Goal: Feedback & Contribution: Leave review/rating

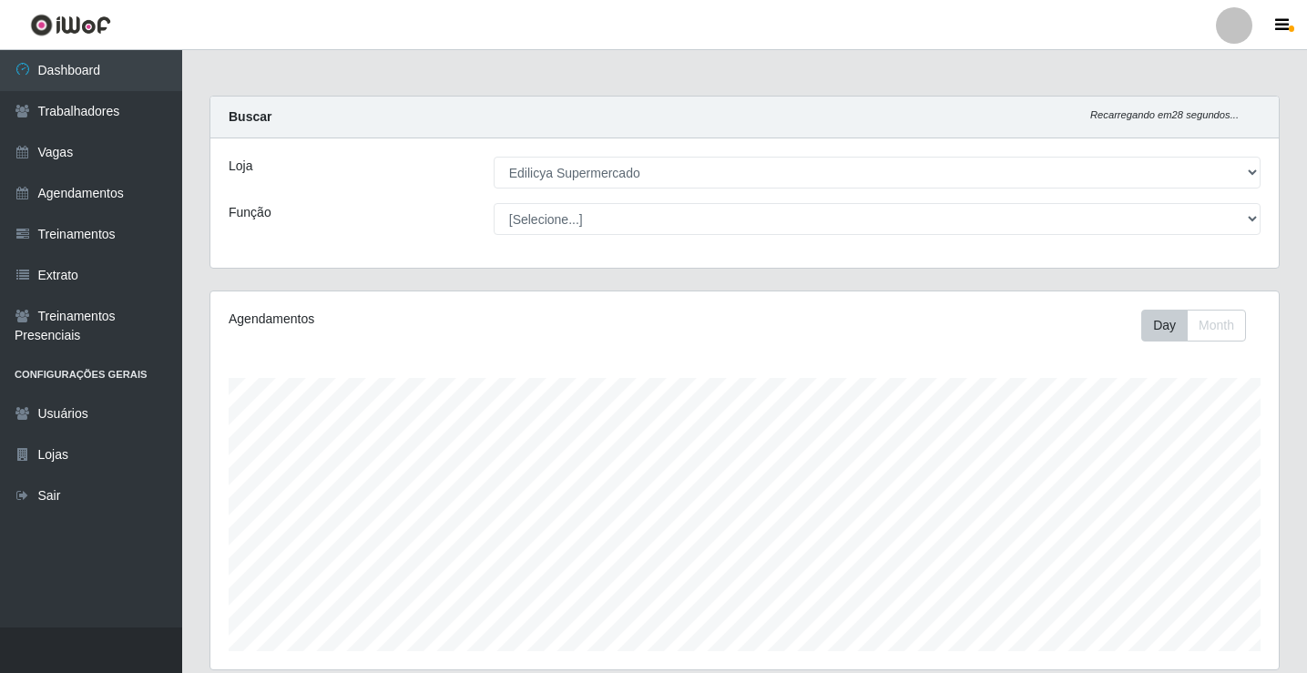
select select "460"
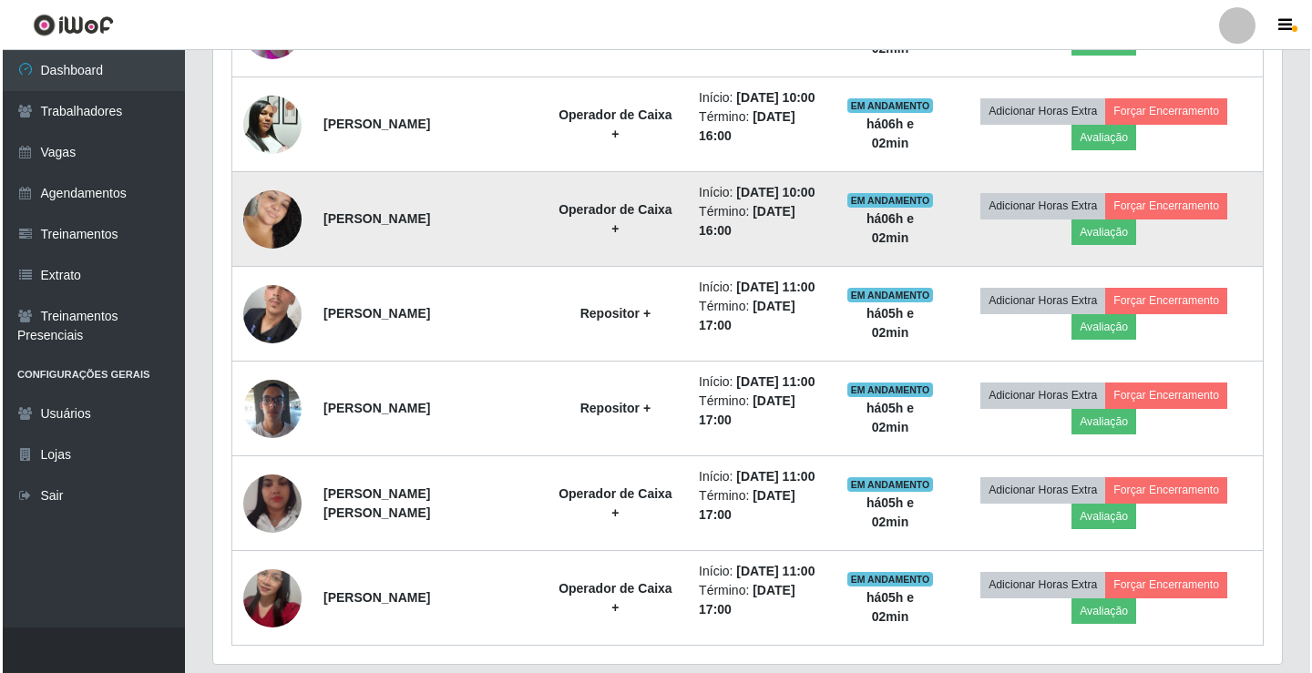
scroll to position [784, 0]
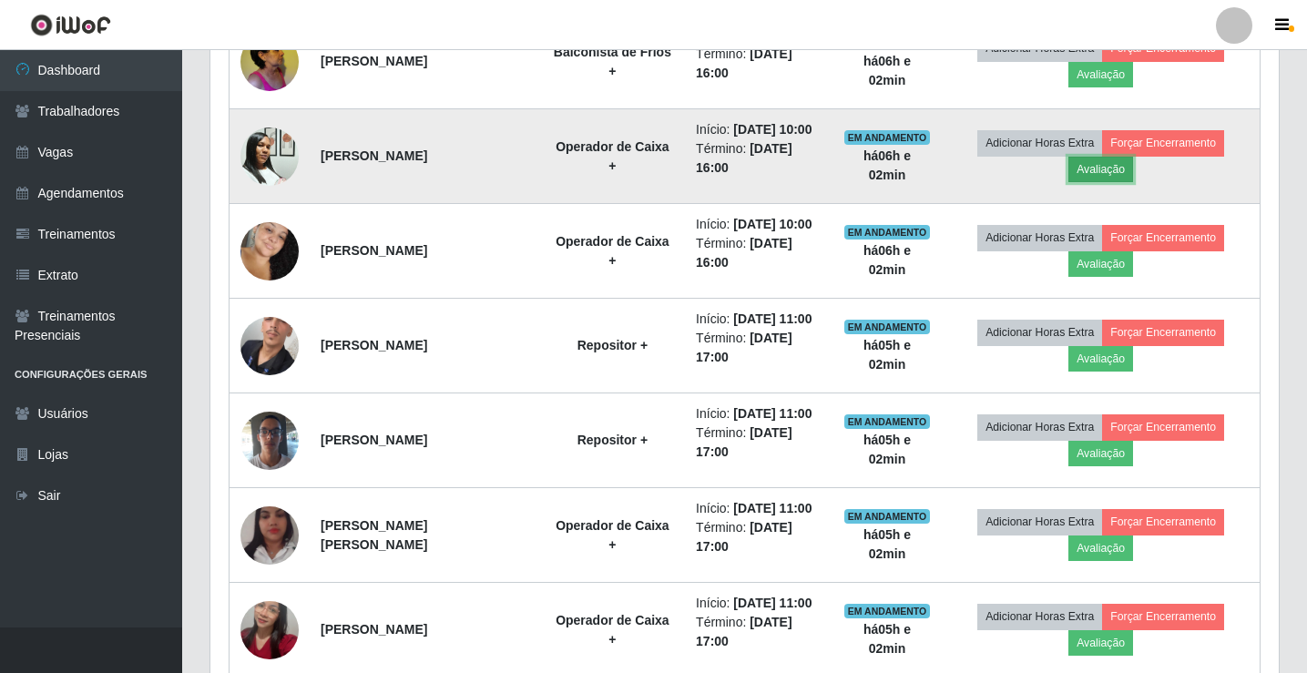
click at [1117, 159] on button "Avaliação" at bounding box center [1101, 170] width 65 height 26
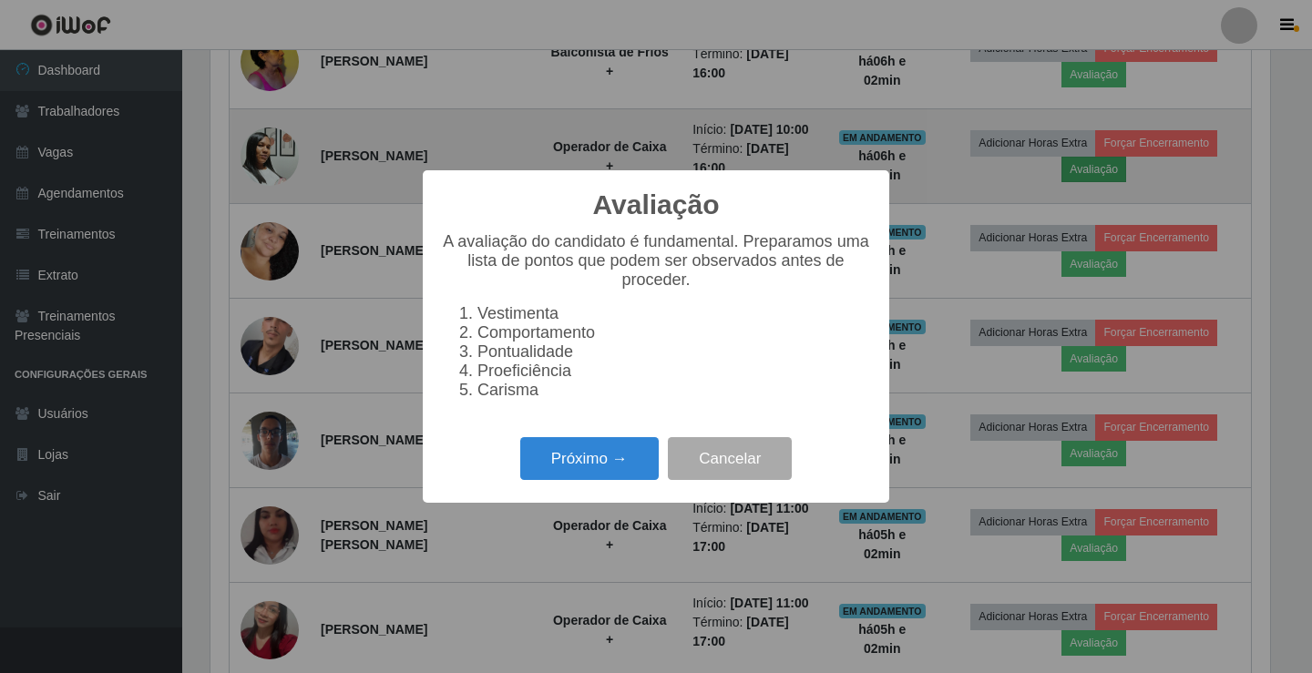
scroll to position [378, 1060]
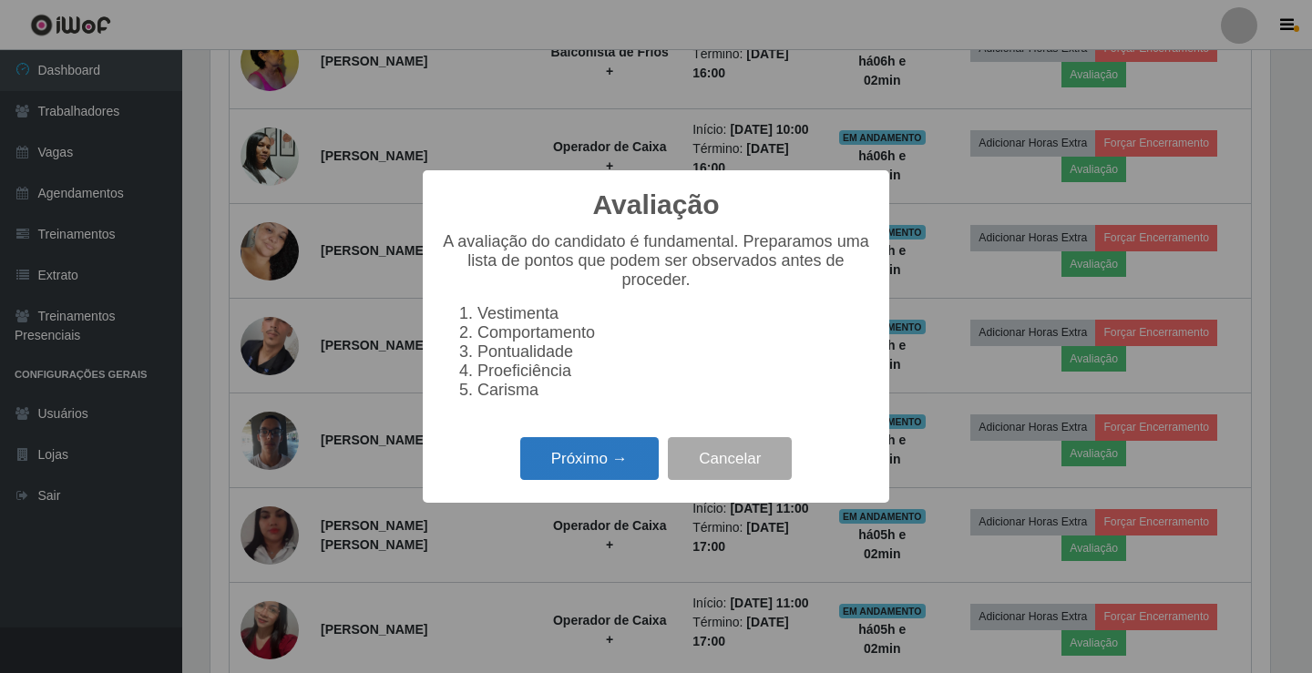
click at [602, 477] on button "Próximo →" at bounding box center [589, 458] width 138 height 43
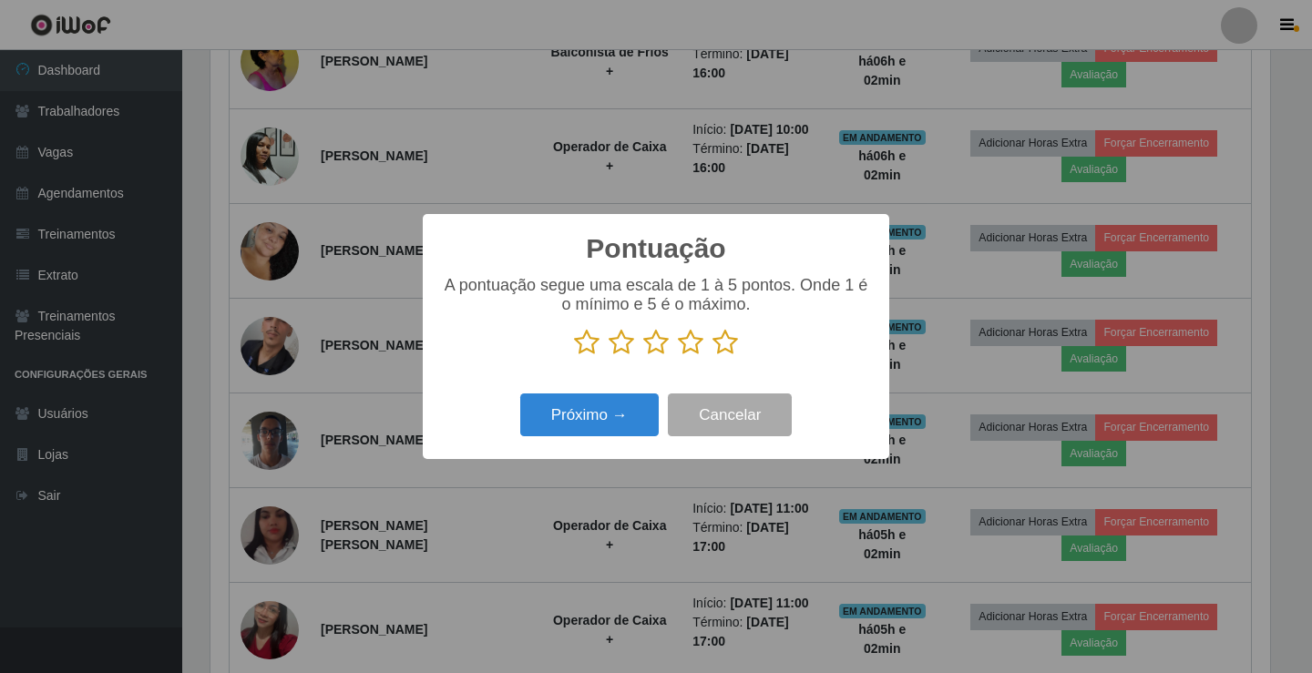
scroll to position [910719, 910038]
click at [735, 345] on icon at bounding box center [725, 342] width 26 height 27
click at [712, 356] on input "radio" at bounding box center [712, 356] width 0 height 0
click at [647, 414] on button "Próximo →" at bounding box center [589, 415] width 138 height 43
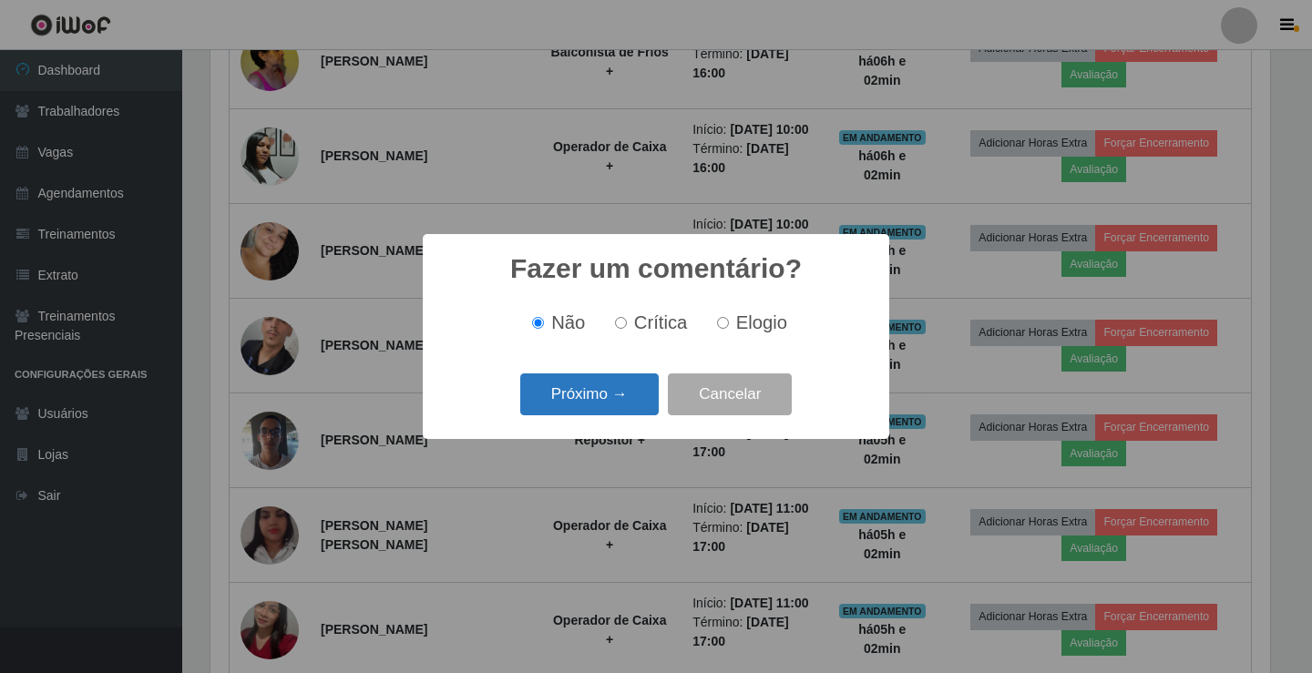
click at [630, 391] on button "Próximo →" at bounding box center [589, 395] width 138 height 43
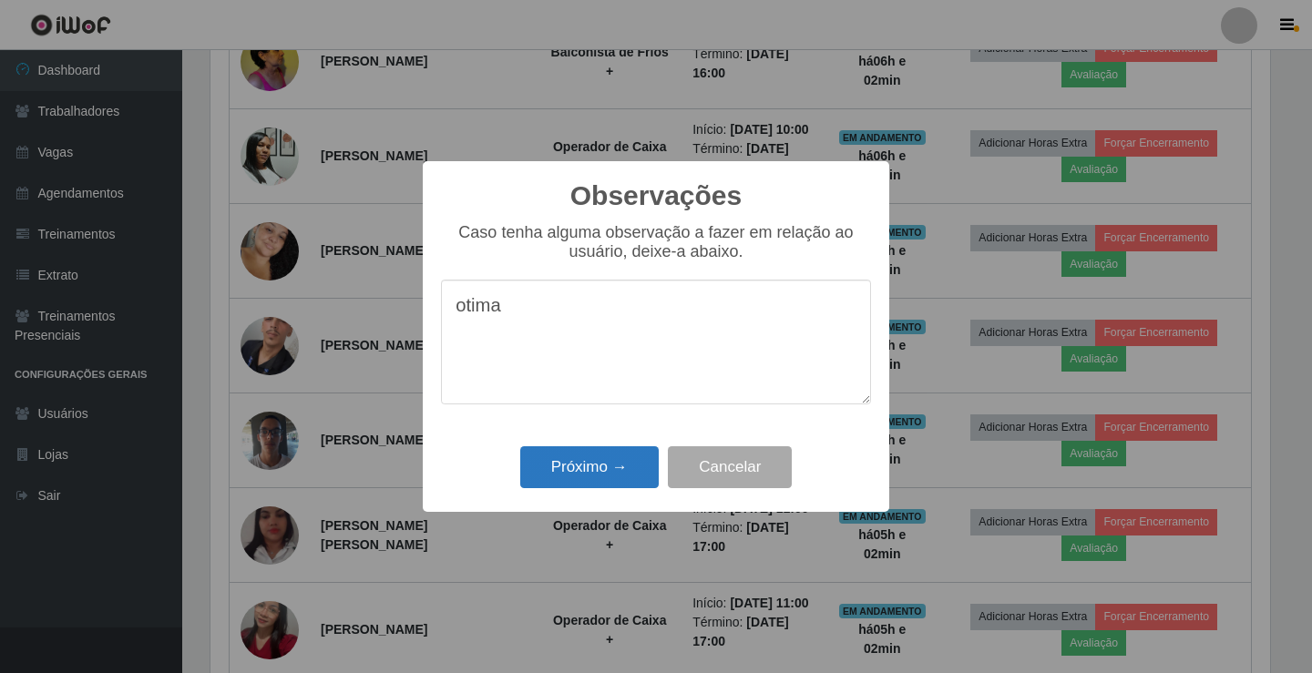
type textarea "otima"
click at [585, 489] on button "Próximo →" at bounding box center [589, 467] width 138 height 43
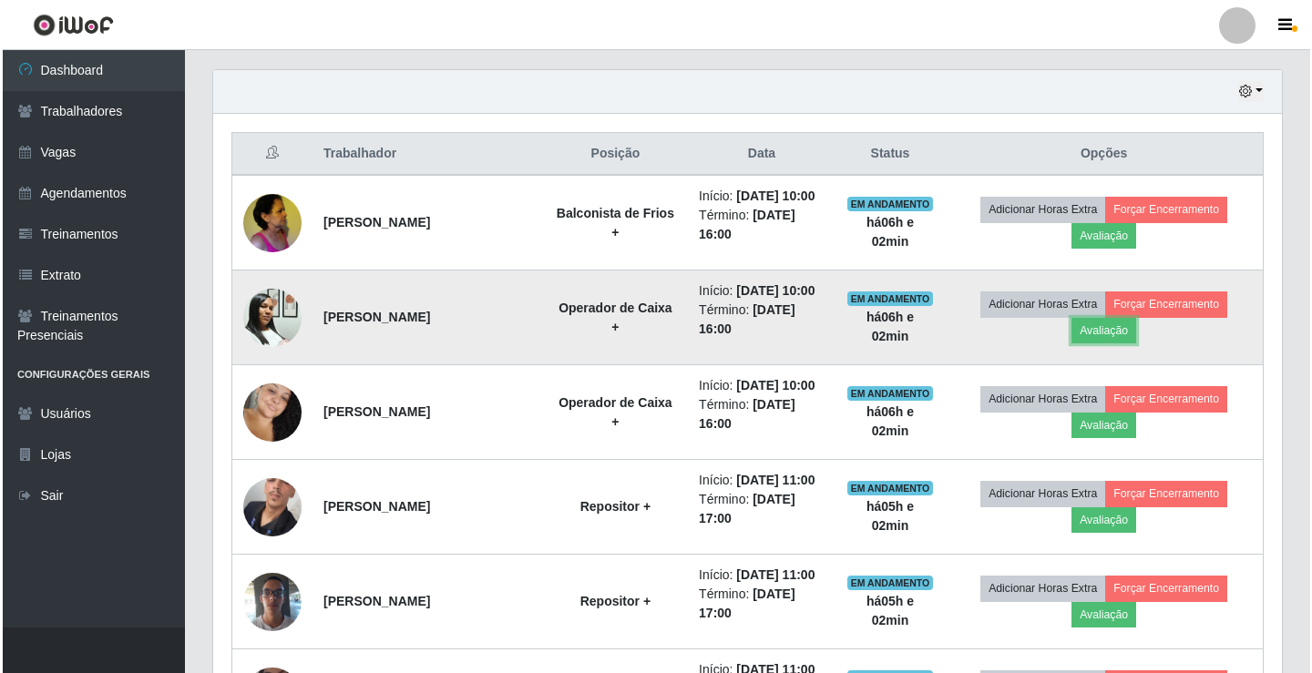
scroll to position [602, 0]
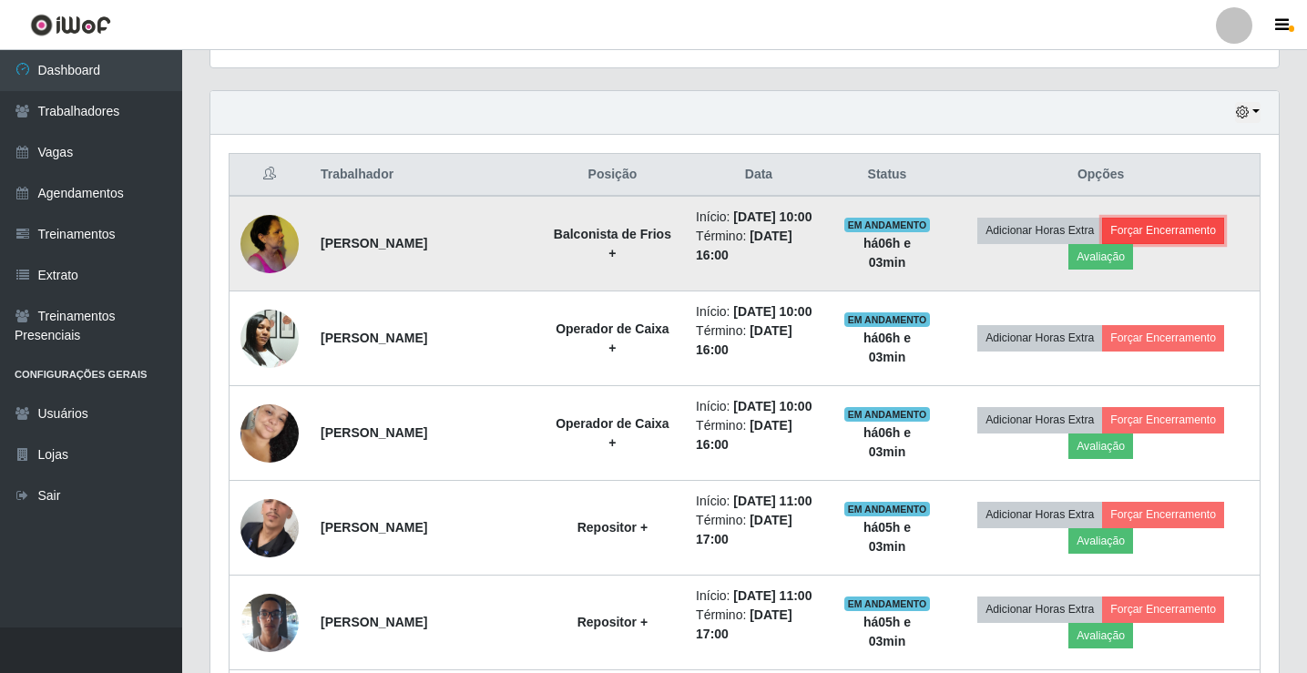
click at [1158, 234] on button "Forçar Encerramento" at bounding box center [1163, 231] width 122 height 26
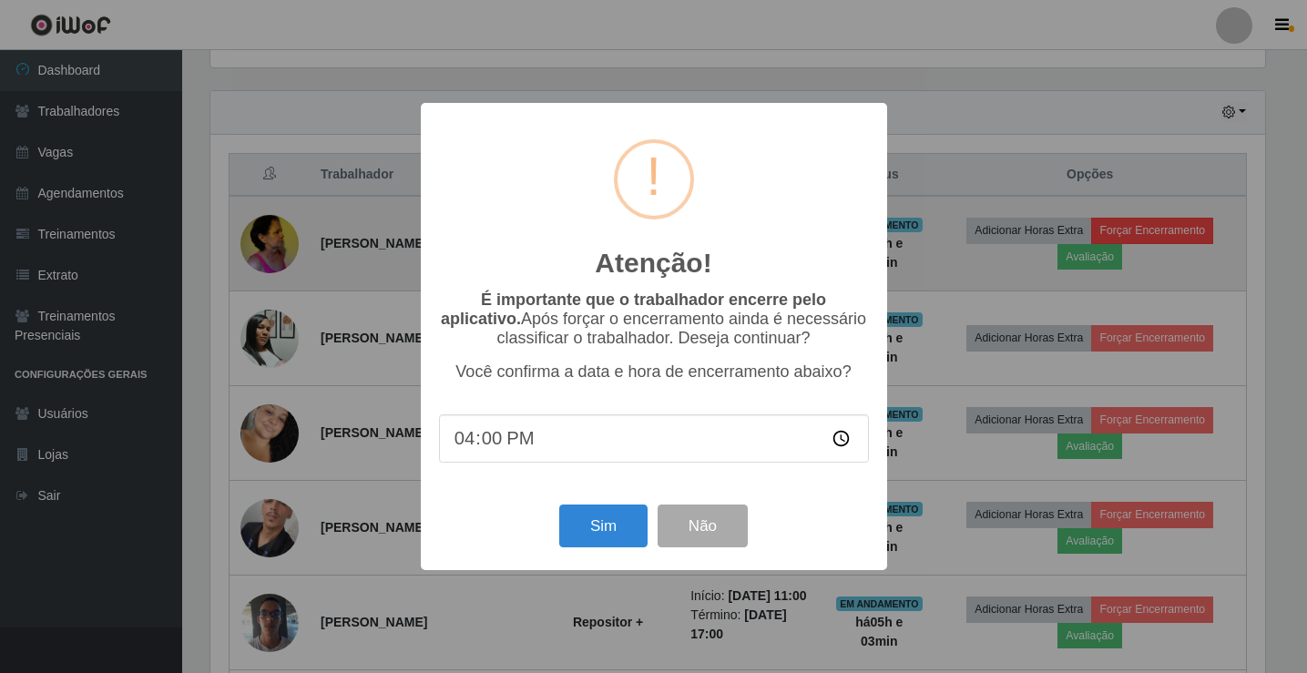
scroll to position [378, 1060]
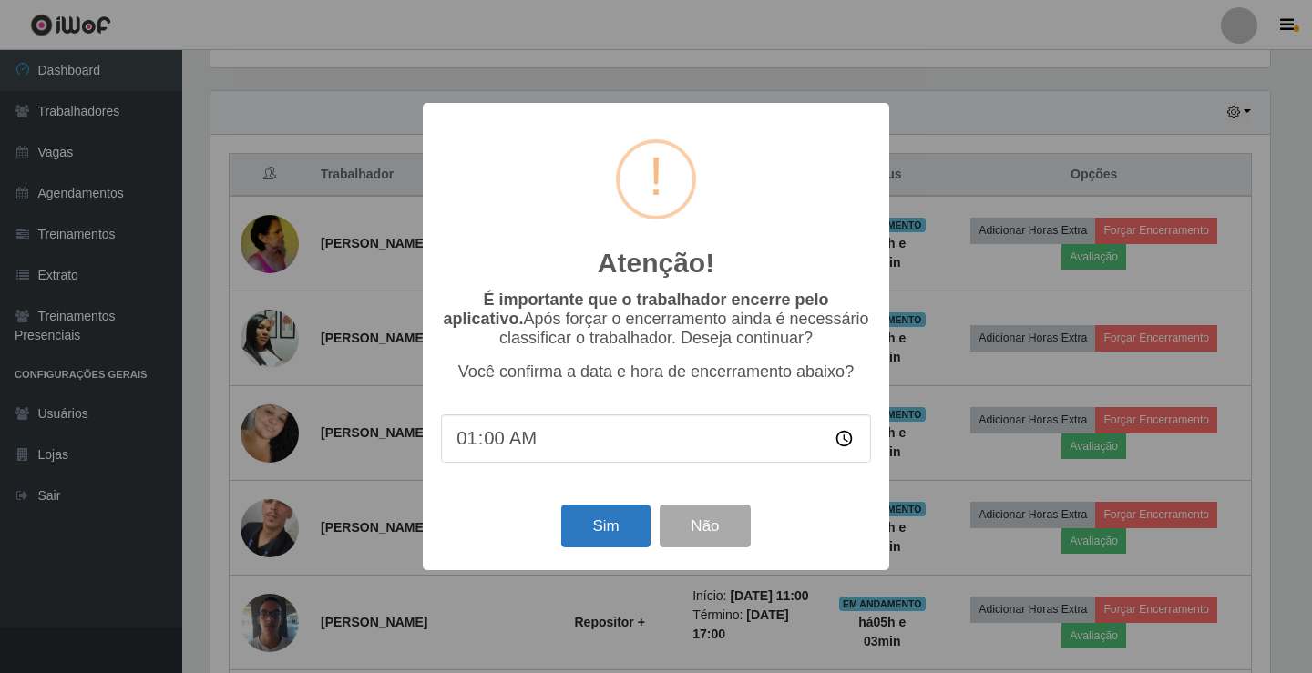
type input "16:00"
click at [633, 515] on button "Sim" at bounding box center [605, 526] width 88 height 43
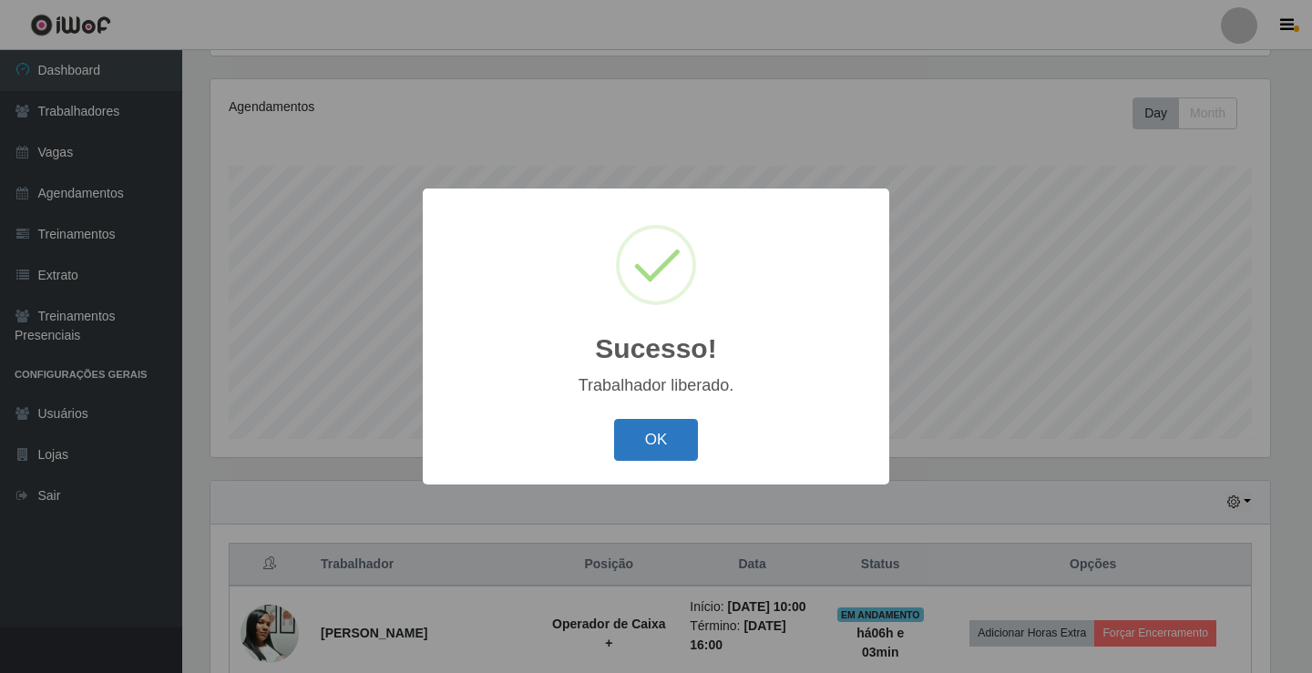
click at [648, 450] on button "OK" at bounding box center [656, 440] width 85 height 43
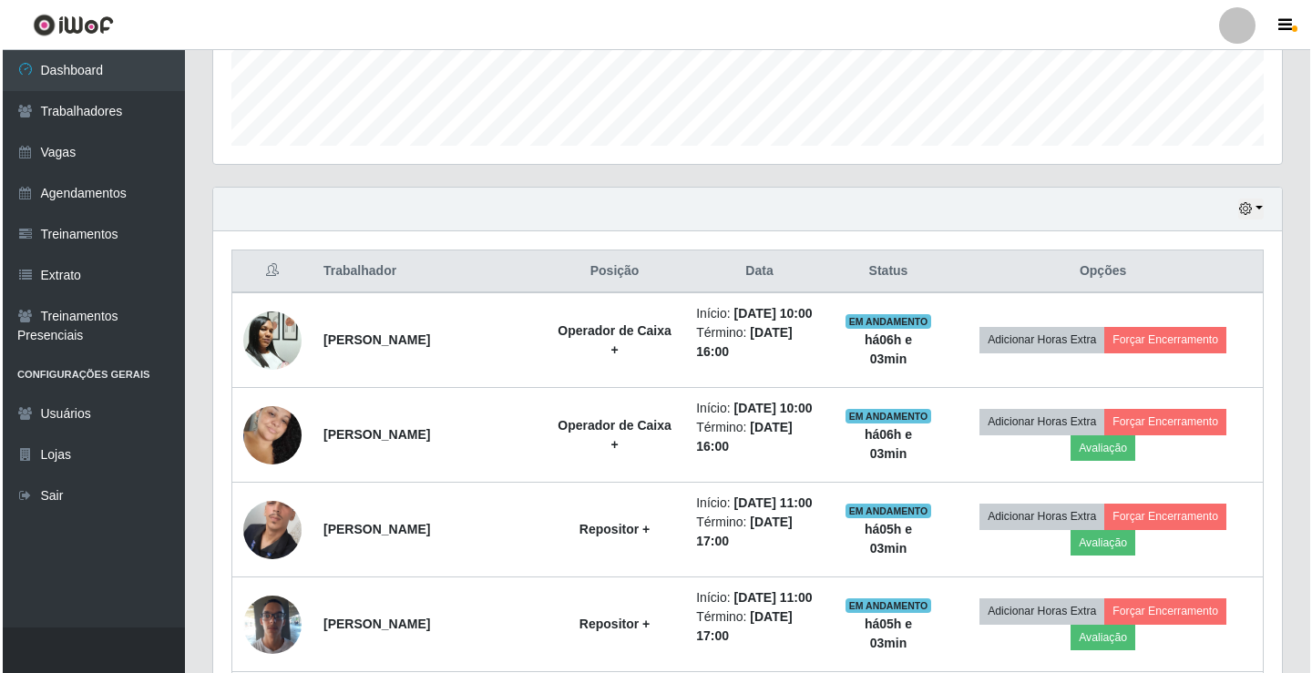
scroll to position [577, 0]
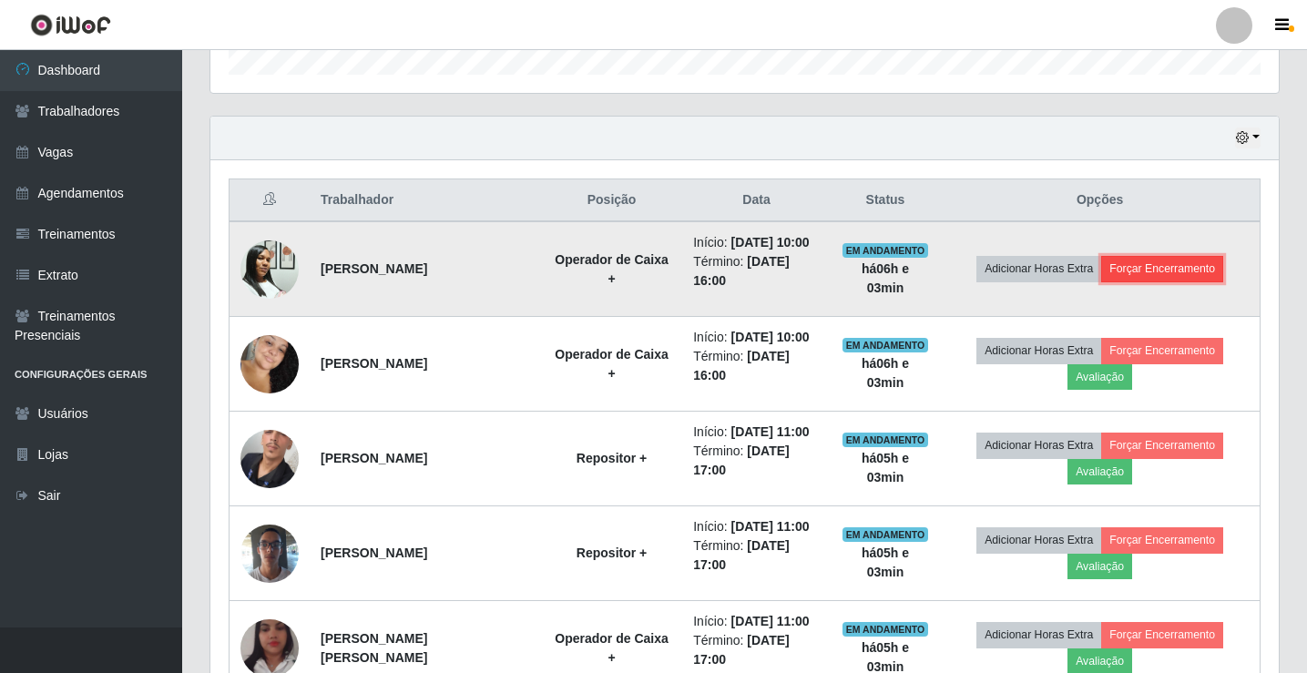
click at [1163, 265] on button "Forçar Encerramento" at bounding box center [1163, 269] width 122 height 26
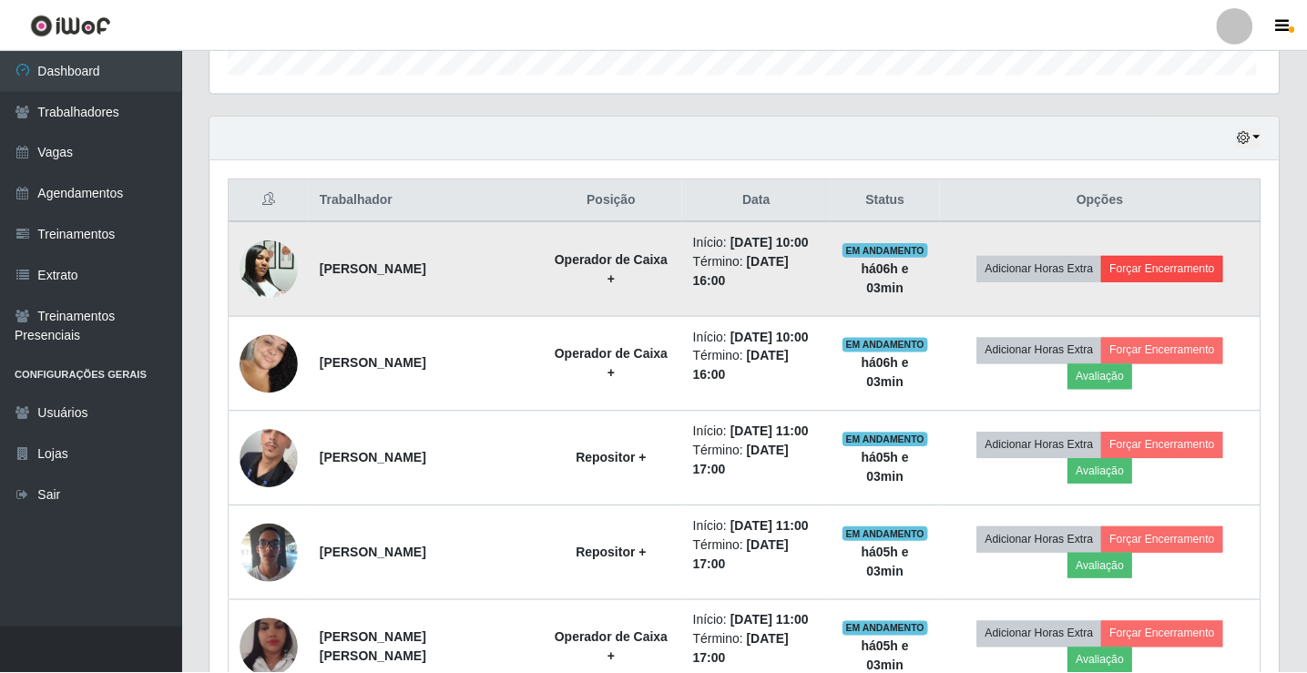
scroll to position [378, 1060]
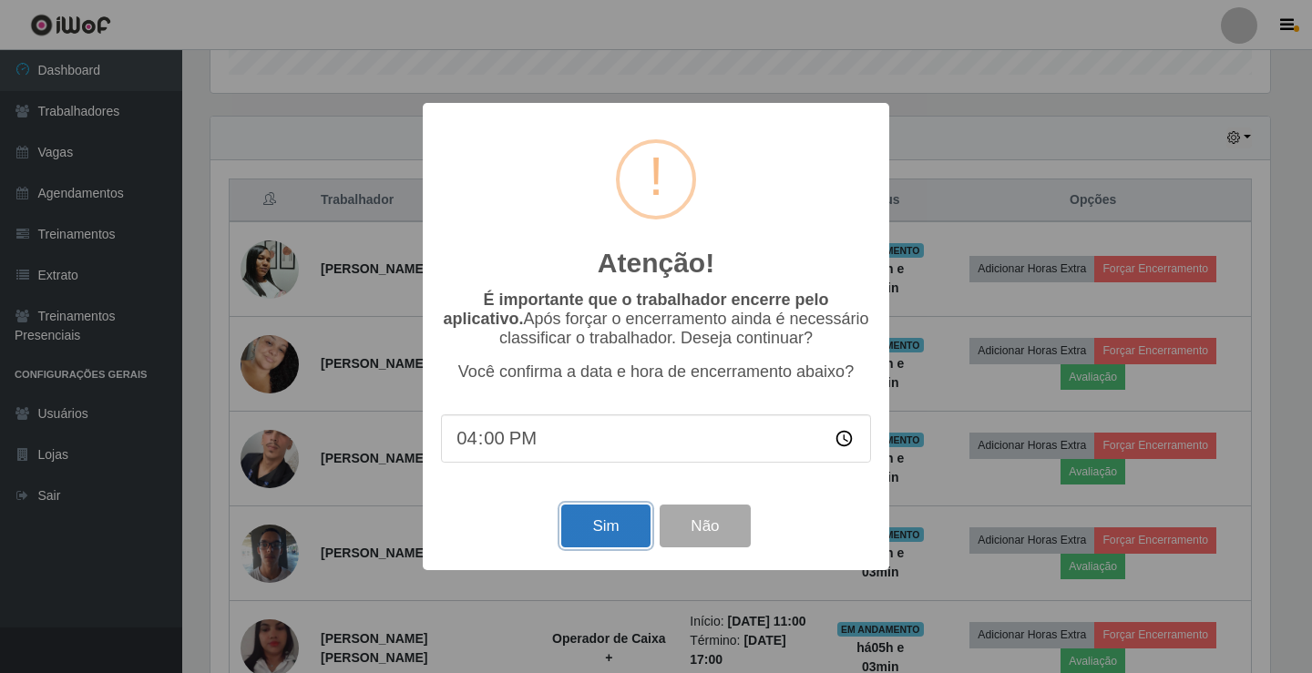
click at [605, 541] on button "Sim" at bounding box center [605, 526] width 88 height 43
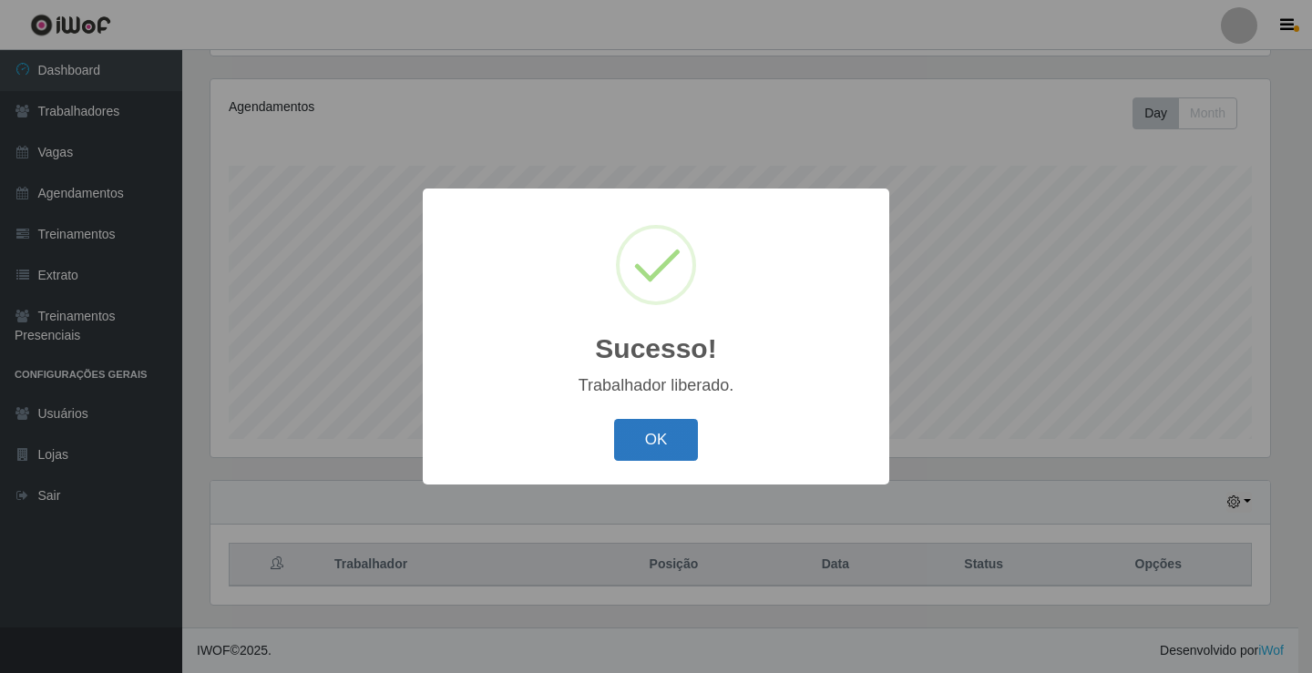
click at [682, 450] on button "OK" at bounding box center [656, 440] width 85 height 43
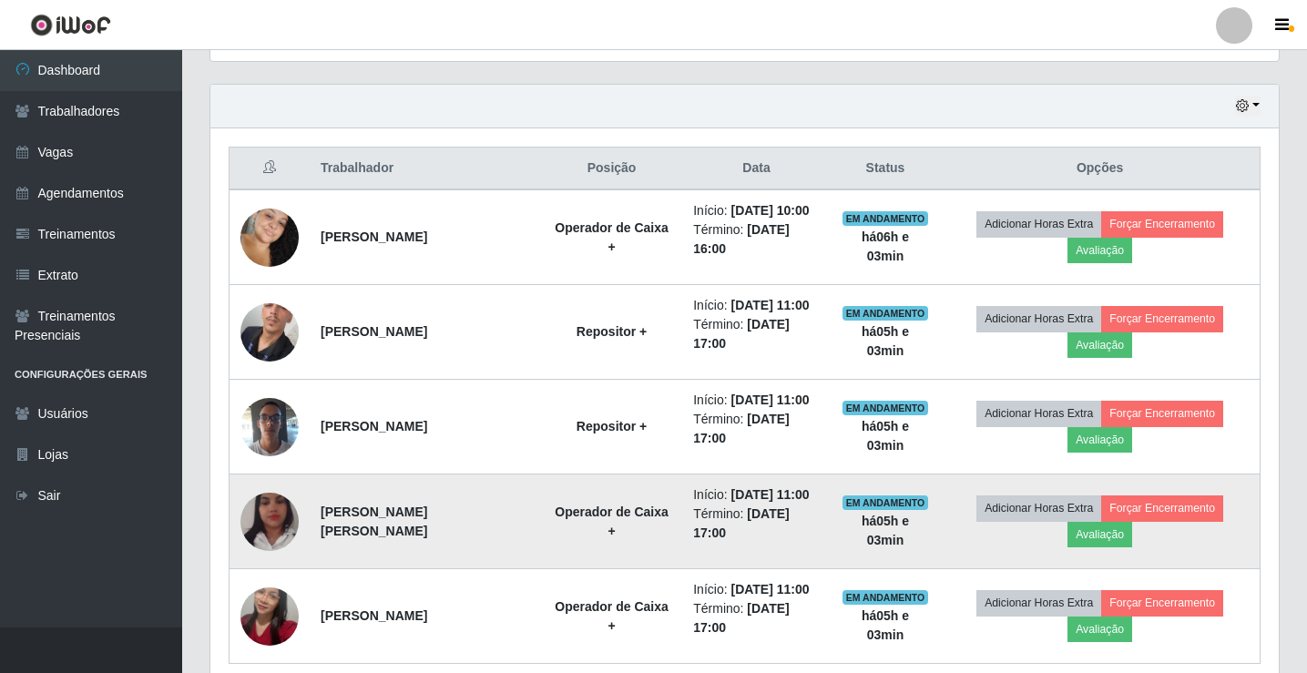
scroll to position [577, 0]
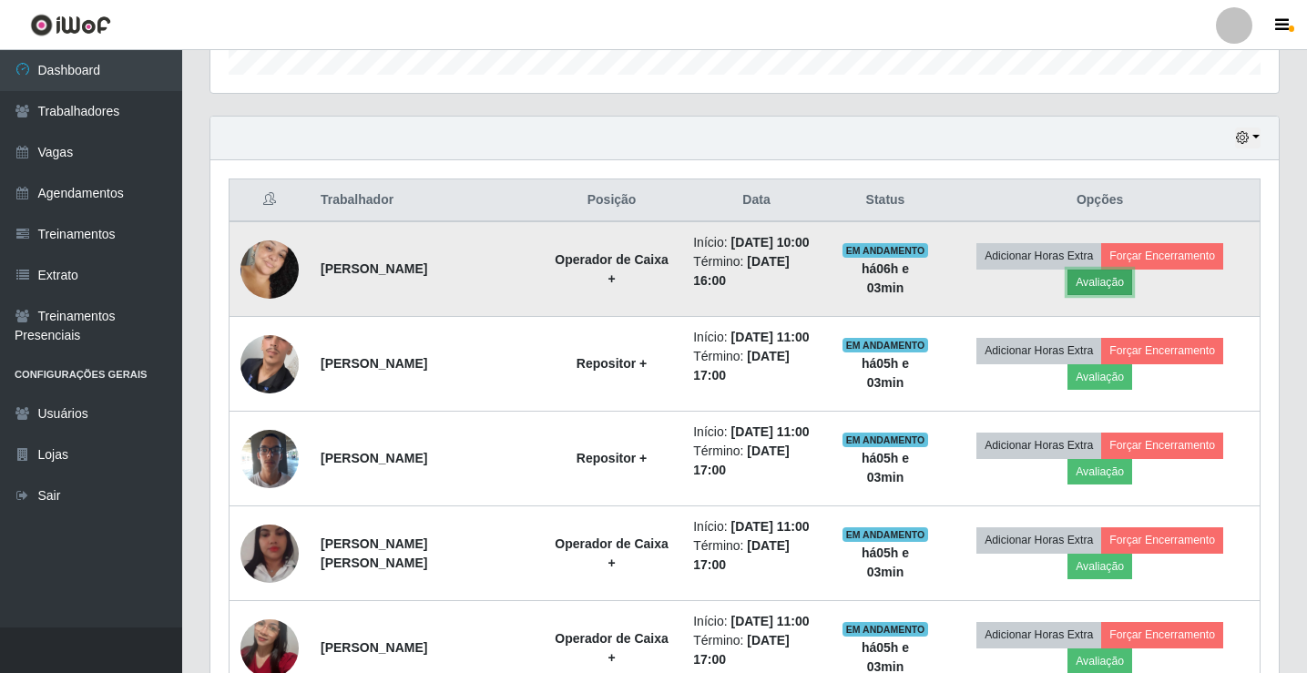
click at [1130, 292] on button "Avaliação" at bounding box center [1100, 283] width 65 height 26
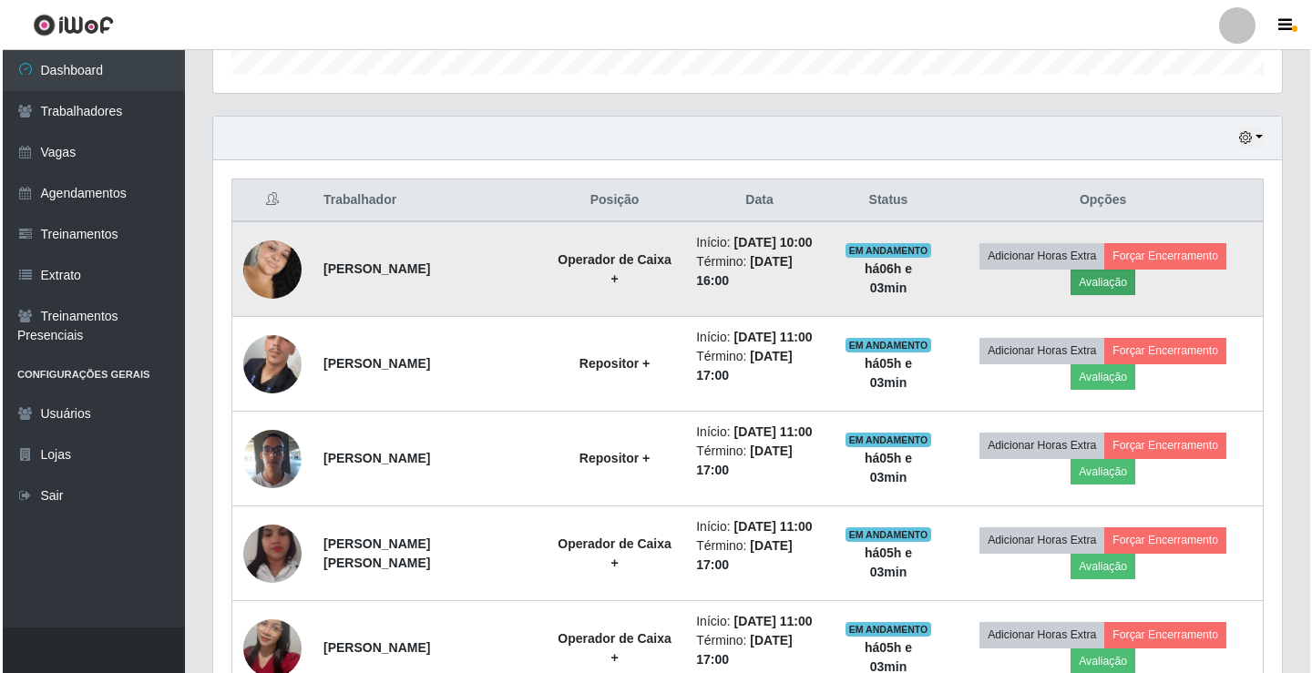
scroll to position [378, 1060]
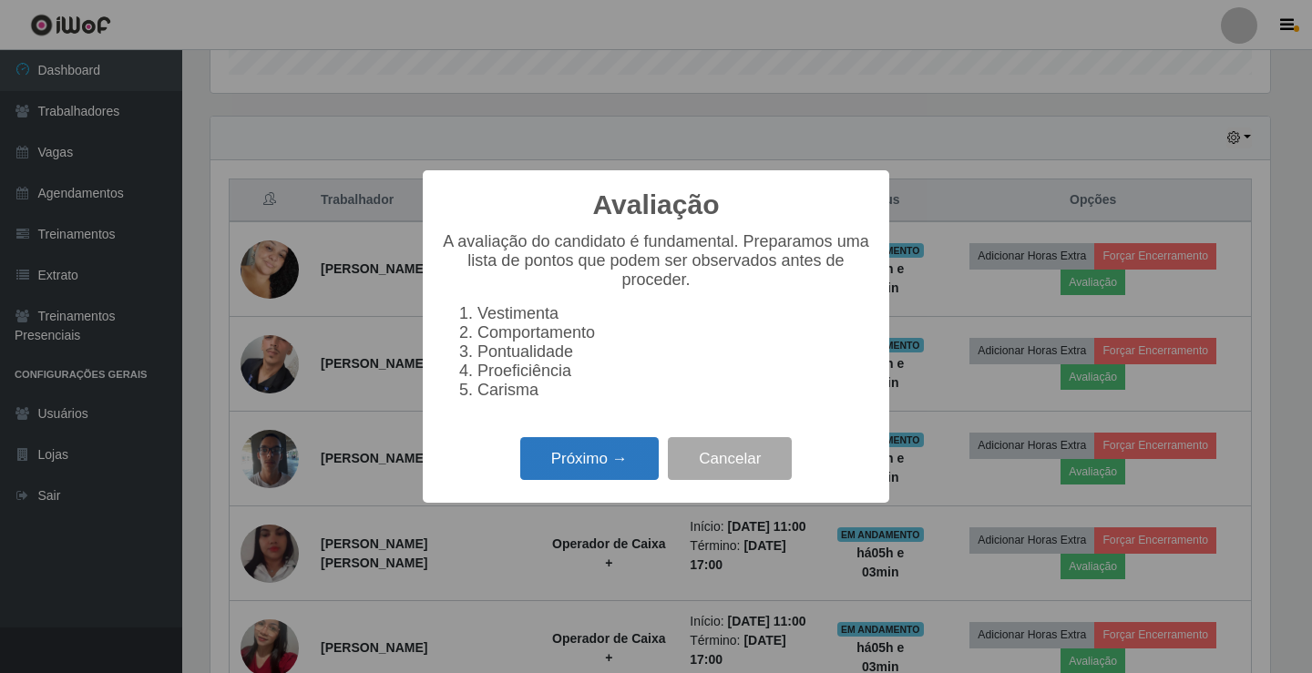
click at [561, 476] on button "Próximo →" at bounding box center [589, 458] width 138 height 43
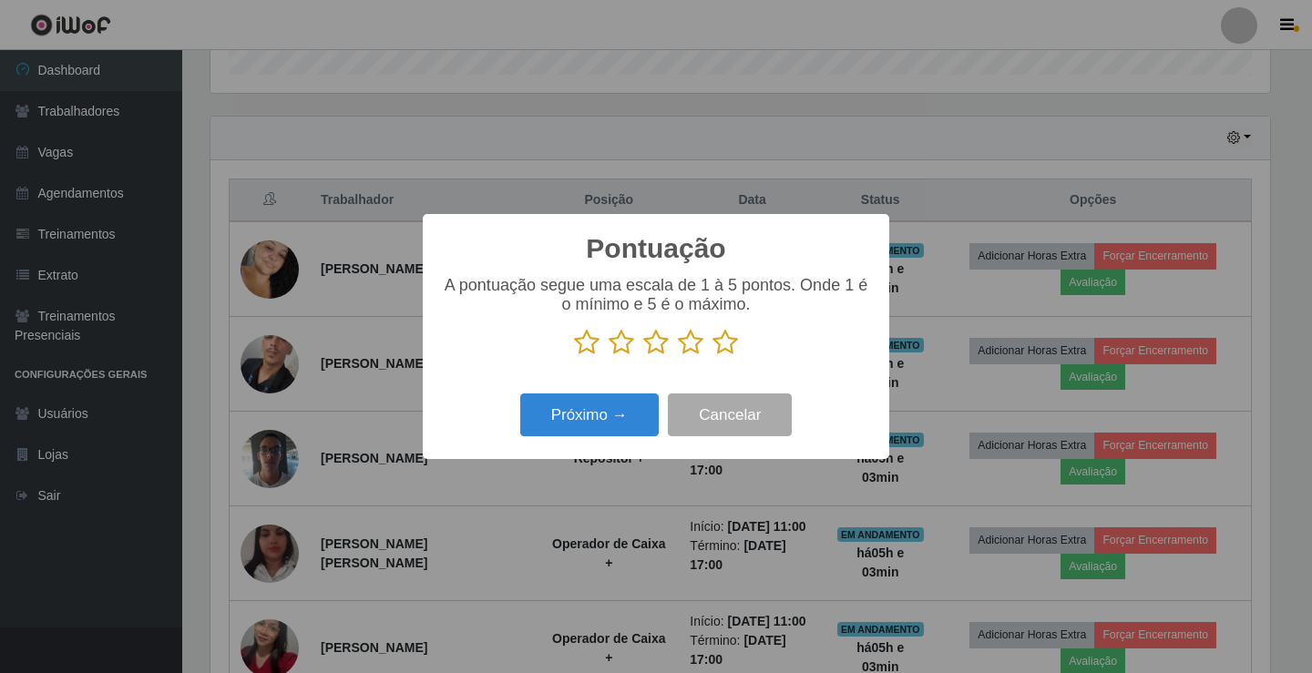
click at [720, 351] on icon at bounding box center [725, 342] width 26 height 27
click at [712, 356] on input "radio" at bounding box center [712, 356] width 0 height 0
click at [603, 413] on button "Próximo →" at bounding box center [589, 415] width 138 height 43
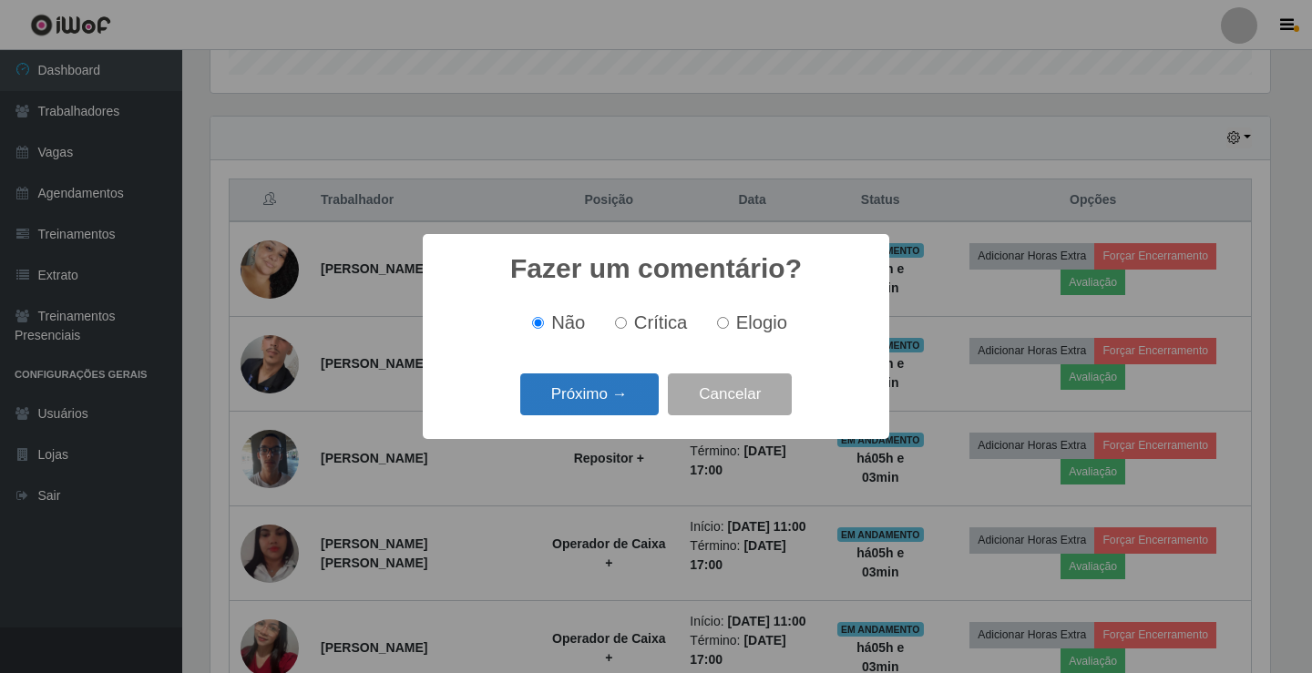
click at [604, 392] on button "Próximo →" at bounding box center [589, 395] width 138 height 43
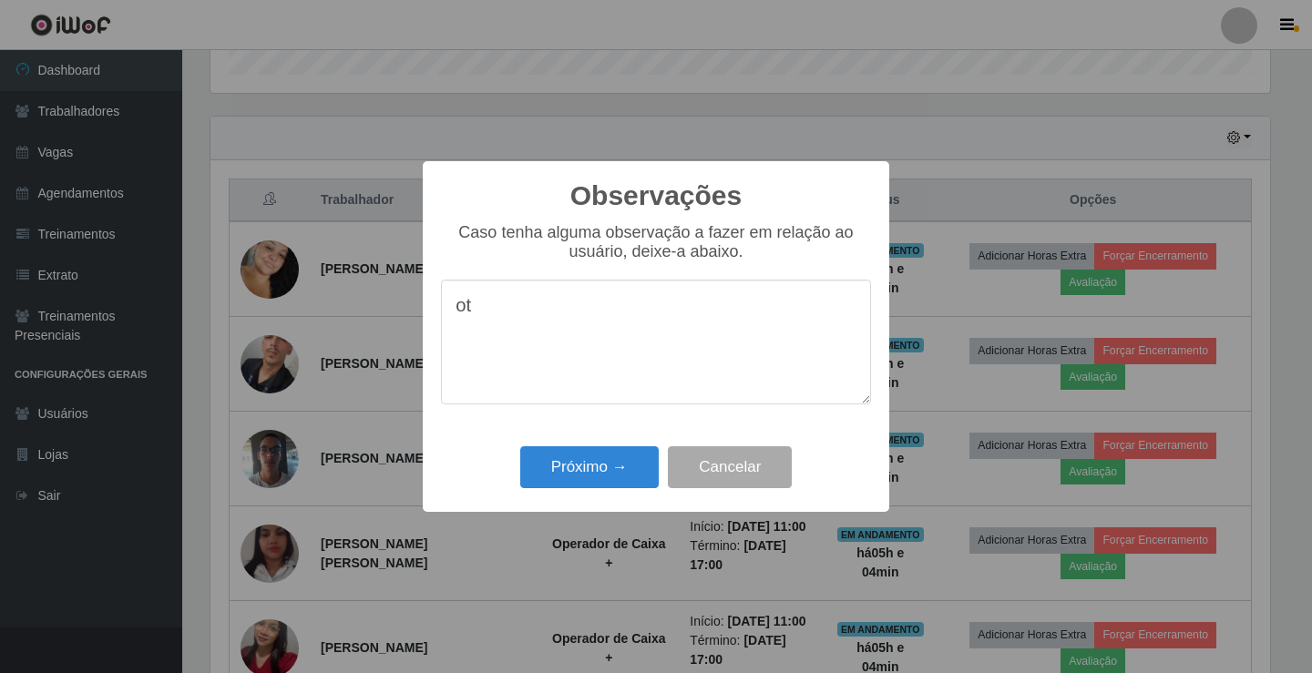
type textarea "o"
type textarea "otima"
click at [572, 483] on button "Próximo →" at bounding box center [589, 467] width 138 height 43
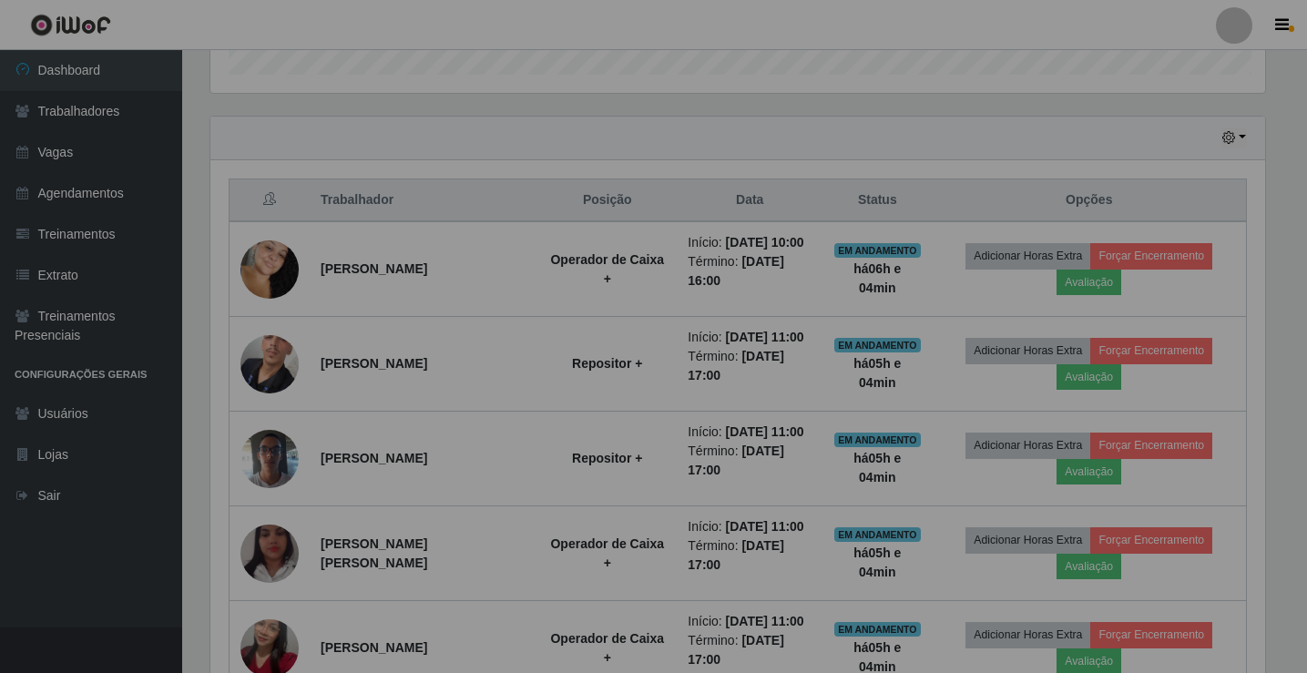
scroll to position [378, 1069]
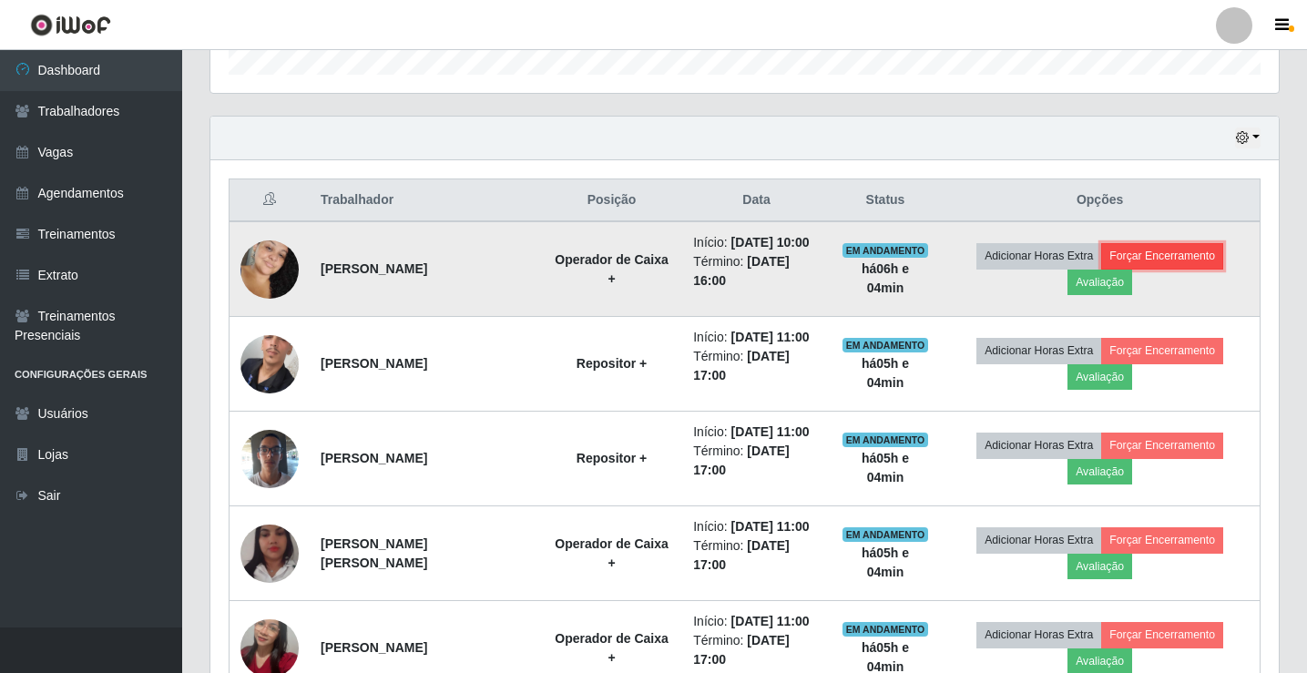
click at [1123, 263] on button "Forçar Encerramento" at bounding box center [1163, 256] width 122 height 26
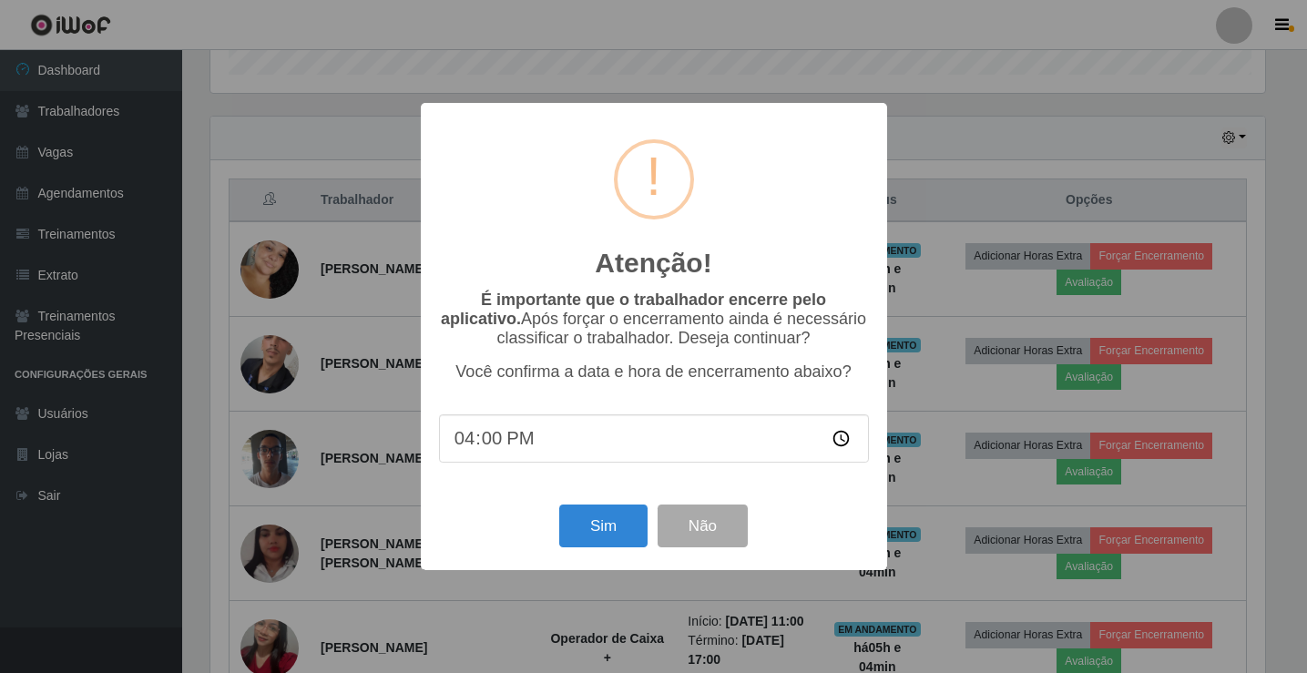
scroll to position [378, 1060]
click at [633, 537] on button "Sim" at bounding box center [605, 526] width 88 height 43
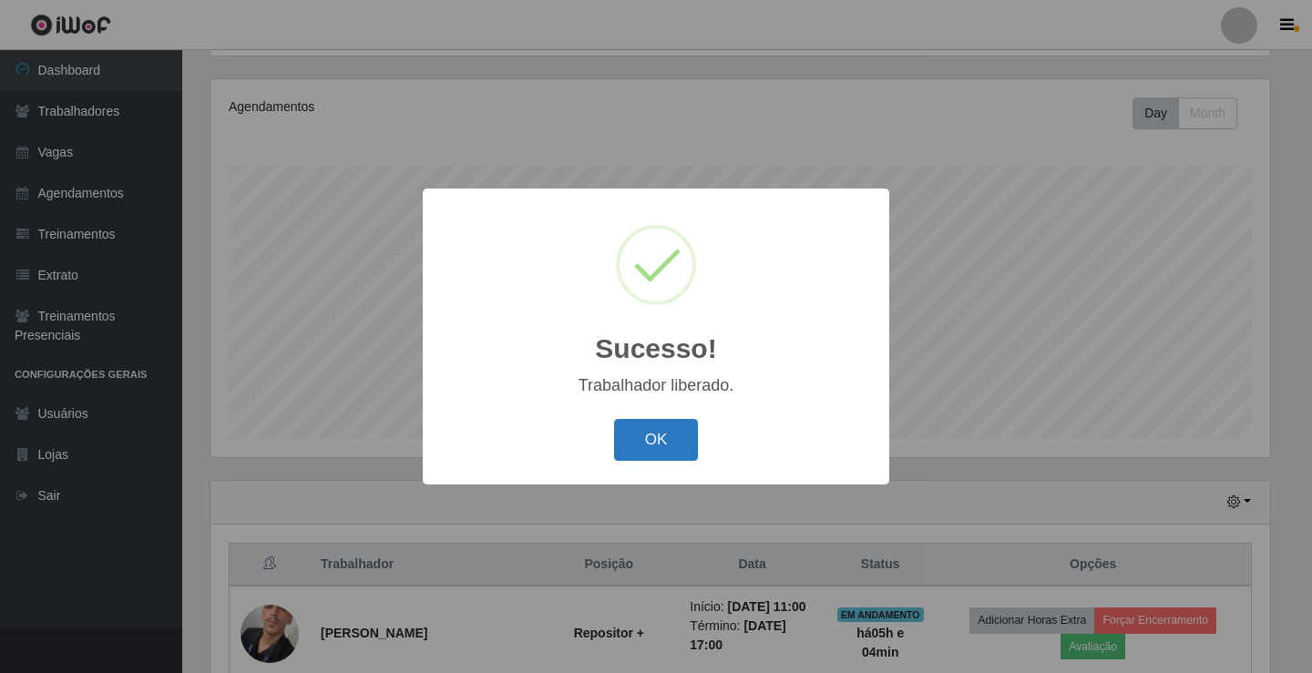
click at [676, 433] on button "OK" at bounding box center [656, 440] width 85 height 43
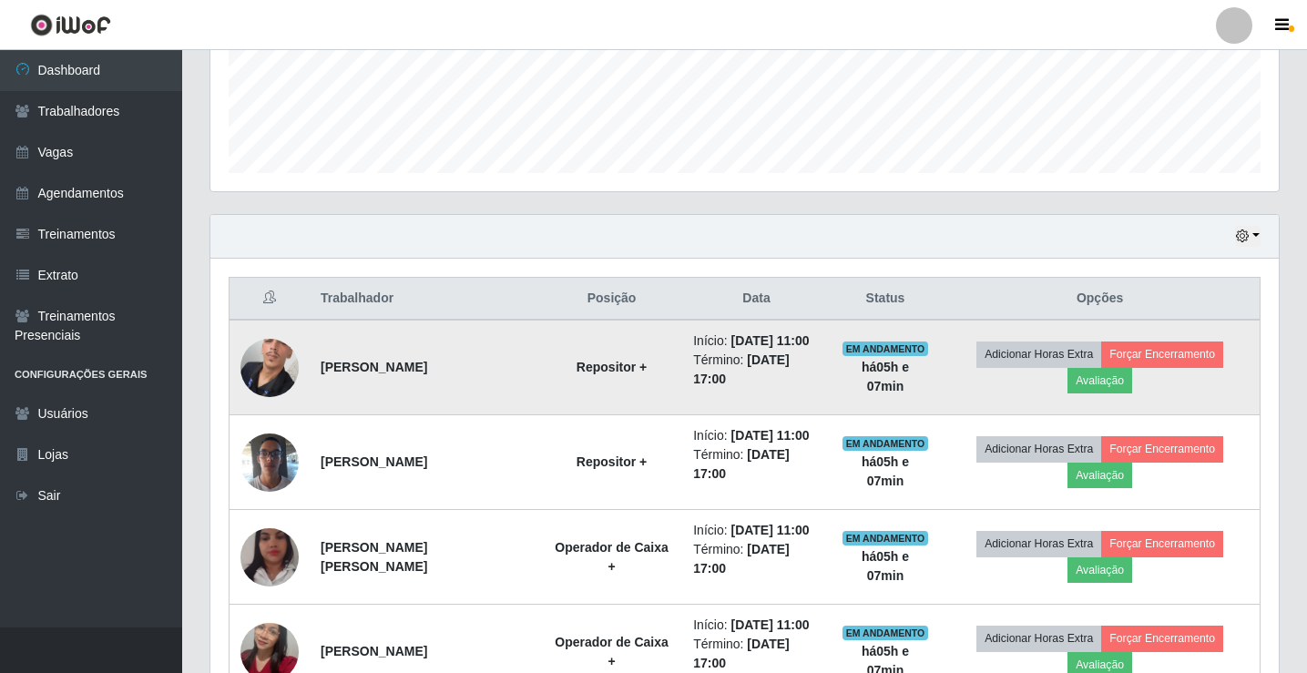
scroll to position [591, 0]
